Goal: Check status

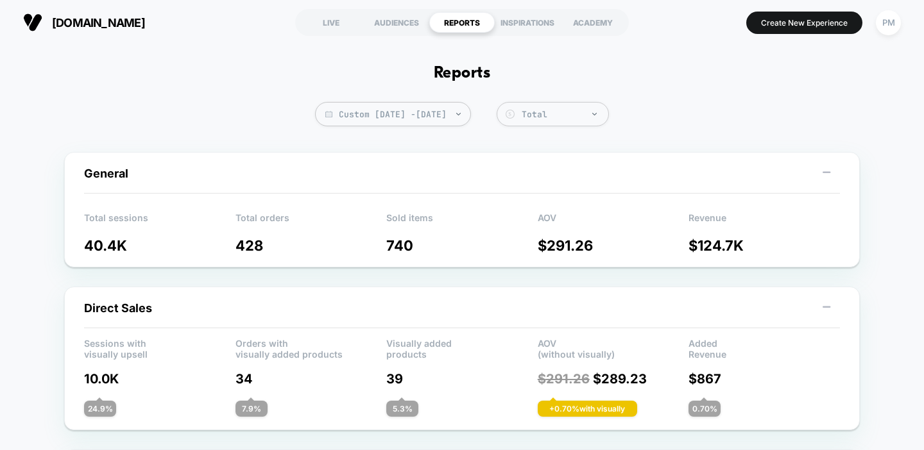
click at [325, 112] on span "Custom [DATE] - [DATE]" at bounding box center [393, 114] width 156 height 24
select select "*"
select select "****"
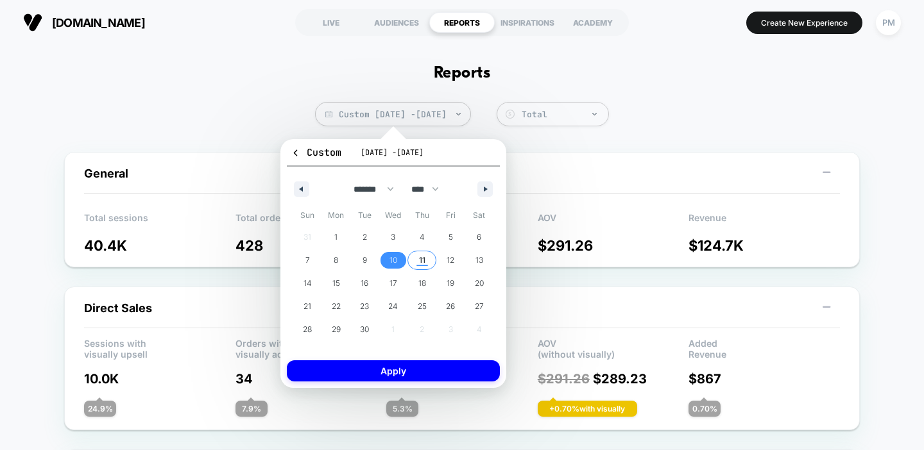
click at [417, 262] on span "11" at bounding box center [421, 260] width 29 height 17
click at [394, 264] on span "10" at bounding box center [393, 260] width 8 height 23
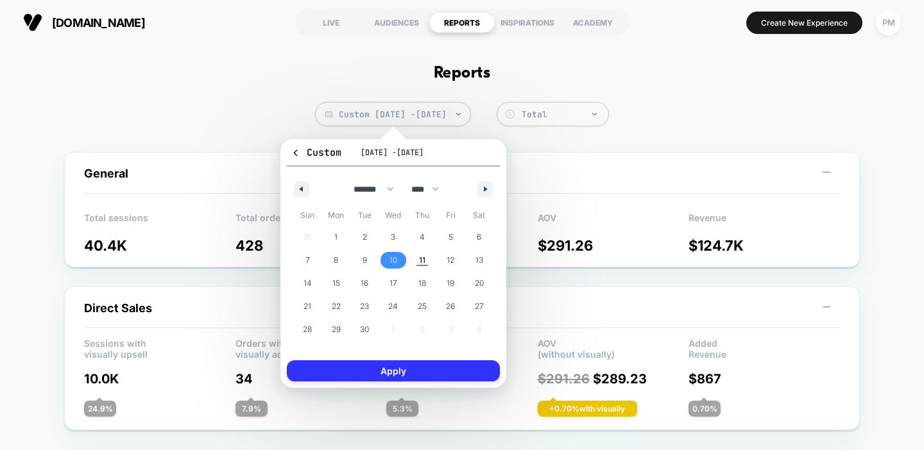
click at [413, 369] on button "Apply" at bounding box center [393, 371] width 213 height 21
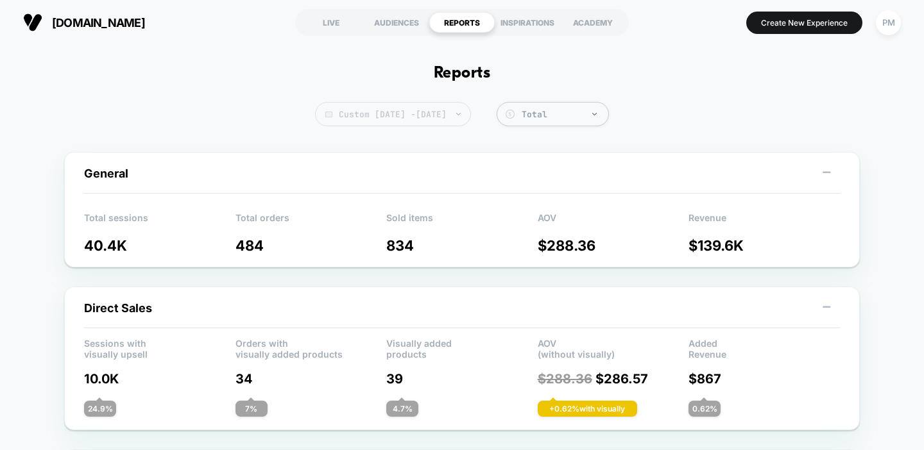
click at [436, 123] on span "Custom [DATE] - [DATE]" at bounding box center [393, 114] width 156 height 24
select select "*"
select select "****"
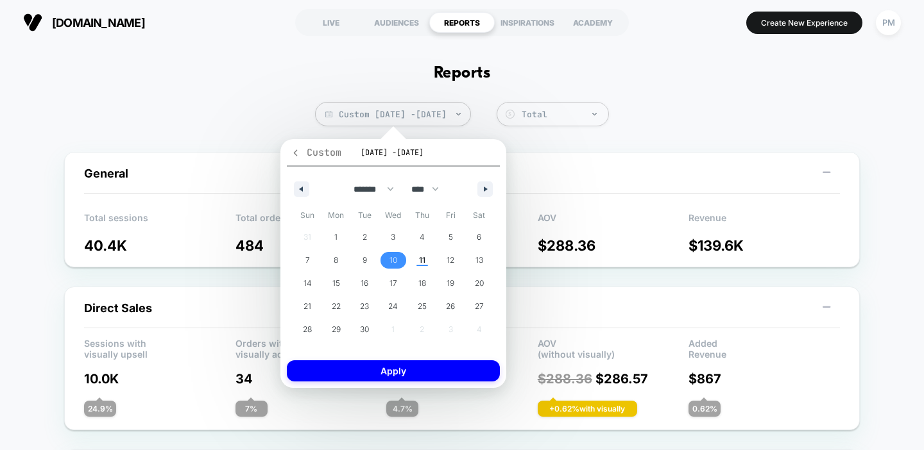
click at [306, 151] on span "Custom" at bounding box center [316, 152] width 51 height 13
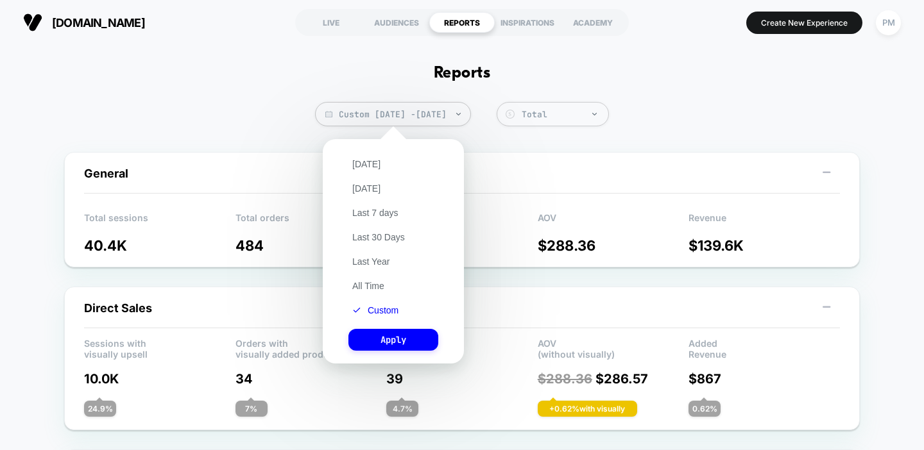
click at [365, 157] on div "[DATE] [DATE] Last 7 days Last 30 Days Last Year All Time Custom Apply" at bounding box center [393, 252] width 128 height 212
click at [365, 164] on button "[DATE]" at bounding box center [366, 164] width 36 height 12
click at [410, 343] on button "Apply" at bounding box center [393, 340] width 90 height 22
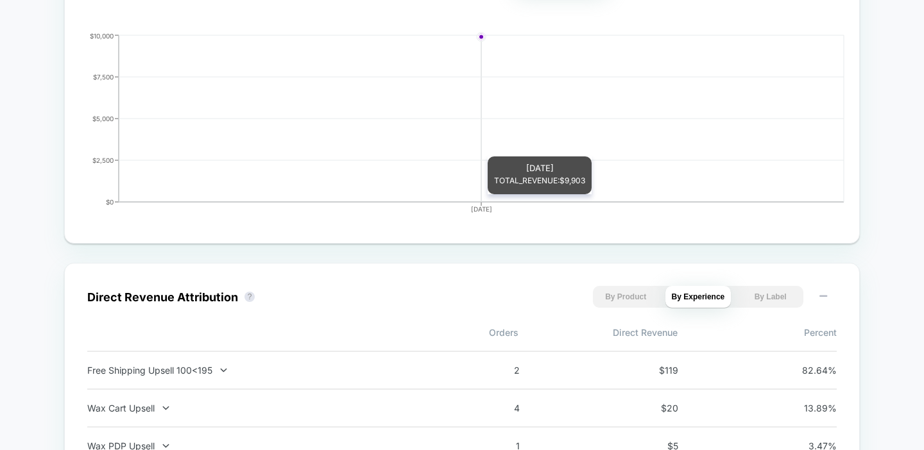
scroll to position [780, 0]
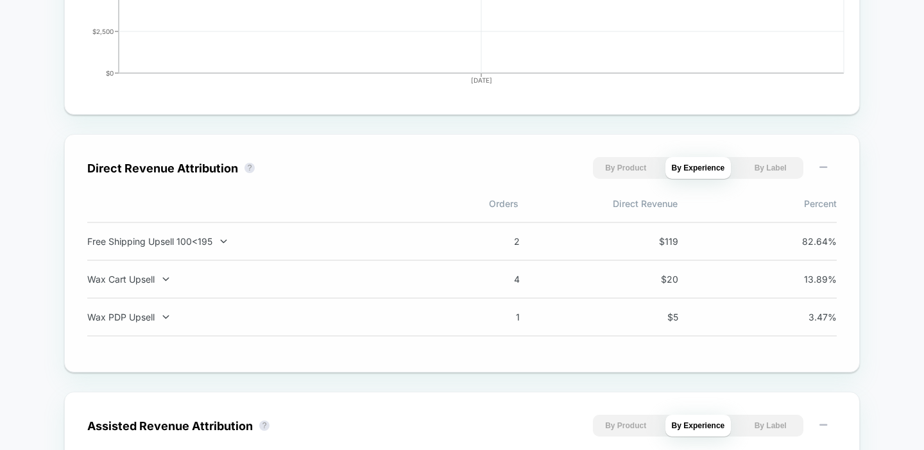
click at [404, 234] on div "Free Shipping Upsell 100<195 2 $ 119 82.64 %" at bounding box center [461, 241] width 749 height 39
click at [216, 233] on div "Free Shipping Upsell 100<195 2 $ 119 82.64 %" at bounding box center [461, 241] width 749 height 39
click at [214, 238] on div "Free Shipping Upsell 100<195 2 $ 119 82.64 %" at bounding box center [461, 241] width 749 height 39
click at [214, 242] on div "Free Shipping Upsell 100<195" at bounding box center [256, 241] width 338 height 11
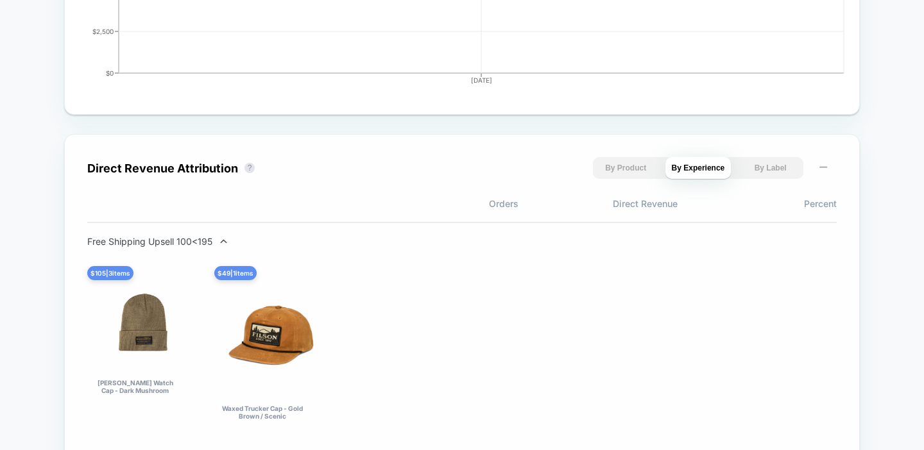
scroll to position [0, 0]
